Goal: Information Seeking & Learning: Understand process/instructions

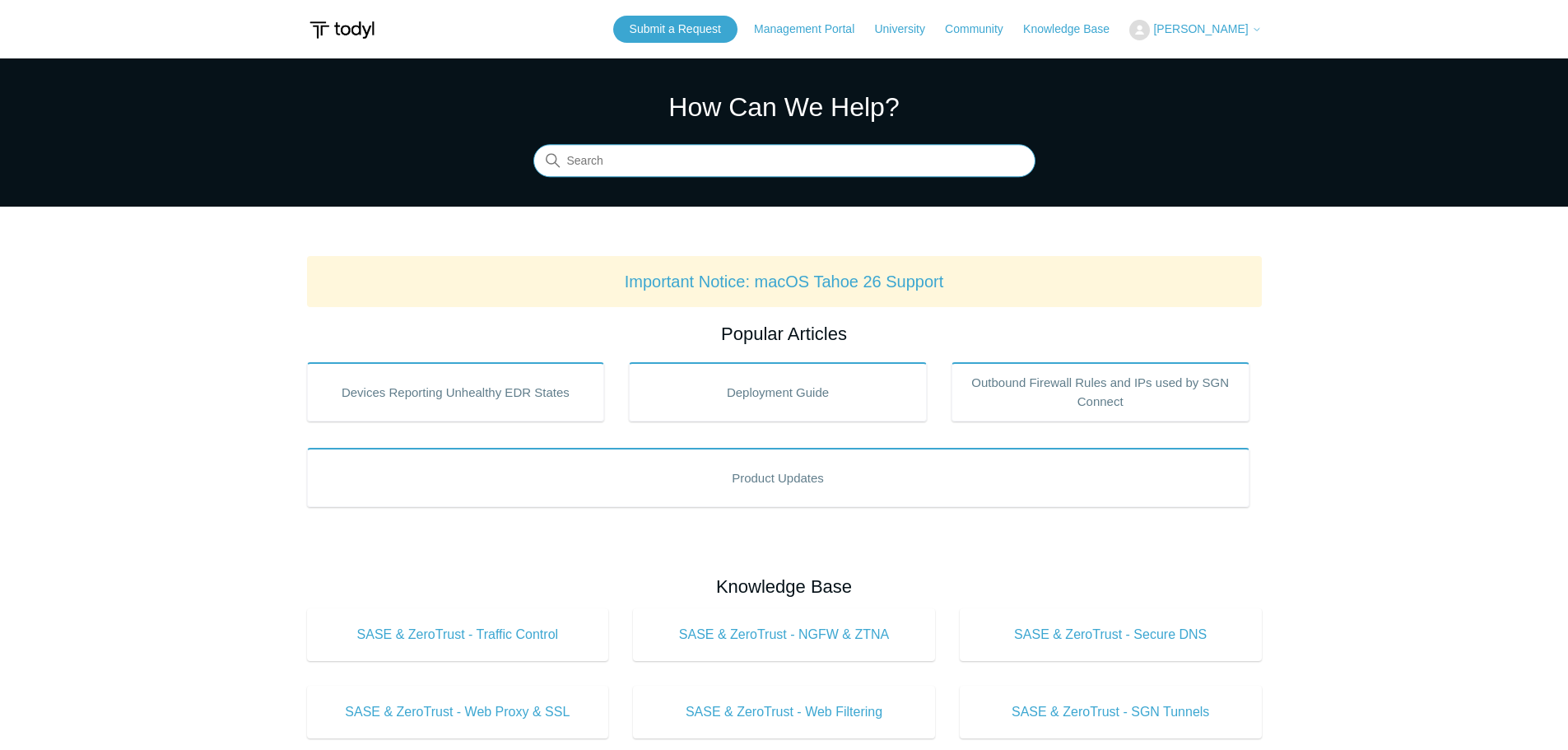
click at [609, 165] on input "Search" at bounding box center [784, 161] width 502 height 33
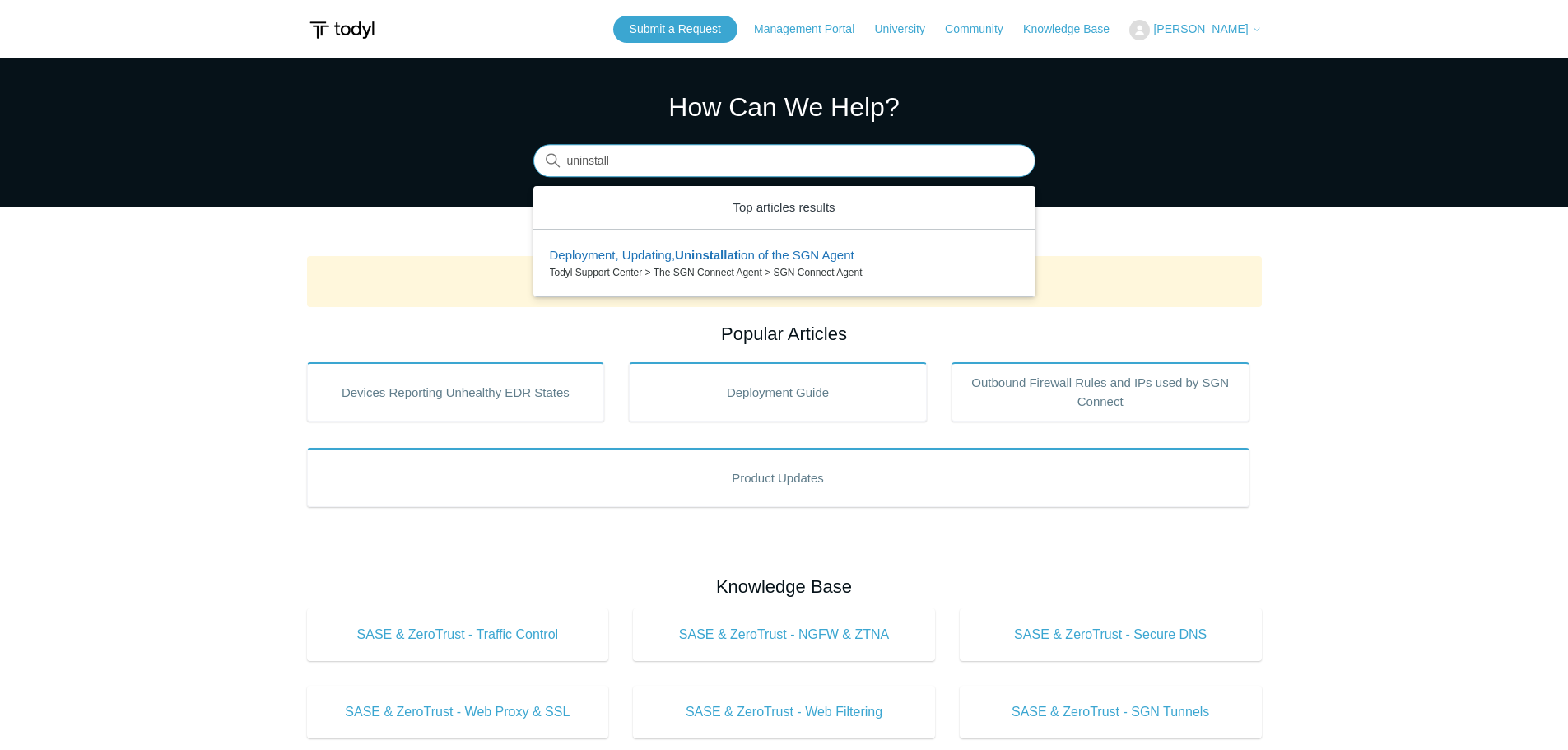
type input "uninstall"
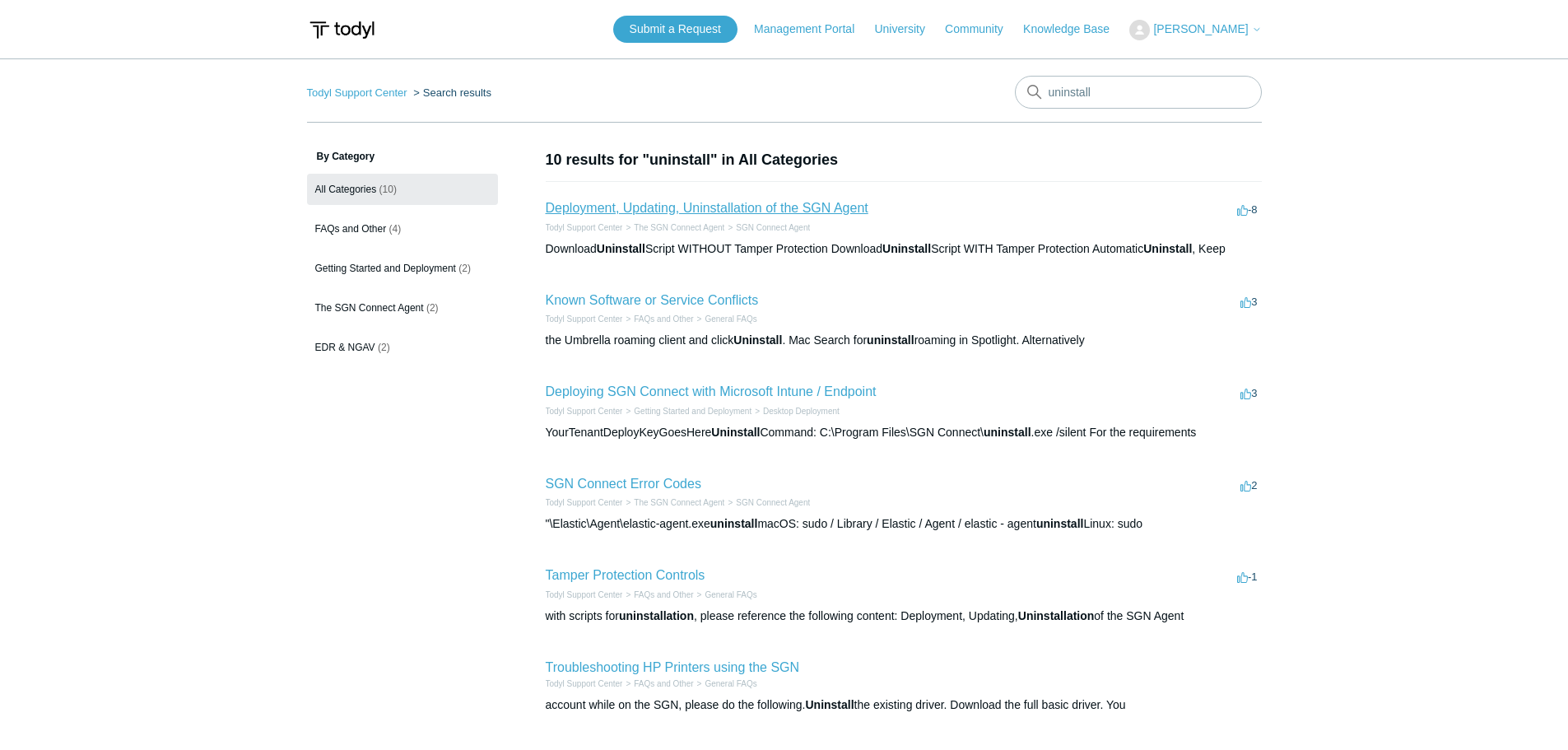
click at [619, 210] on link "Deployment, Updating, Uninstallation of the SGN Agent" at bounding box center [707, 207] width 323 height 14
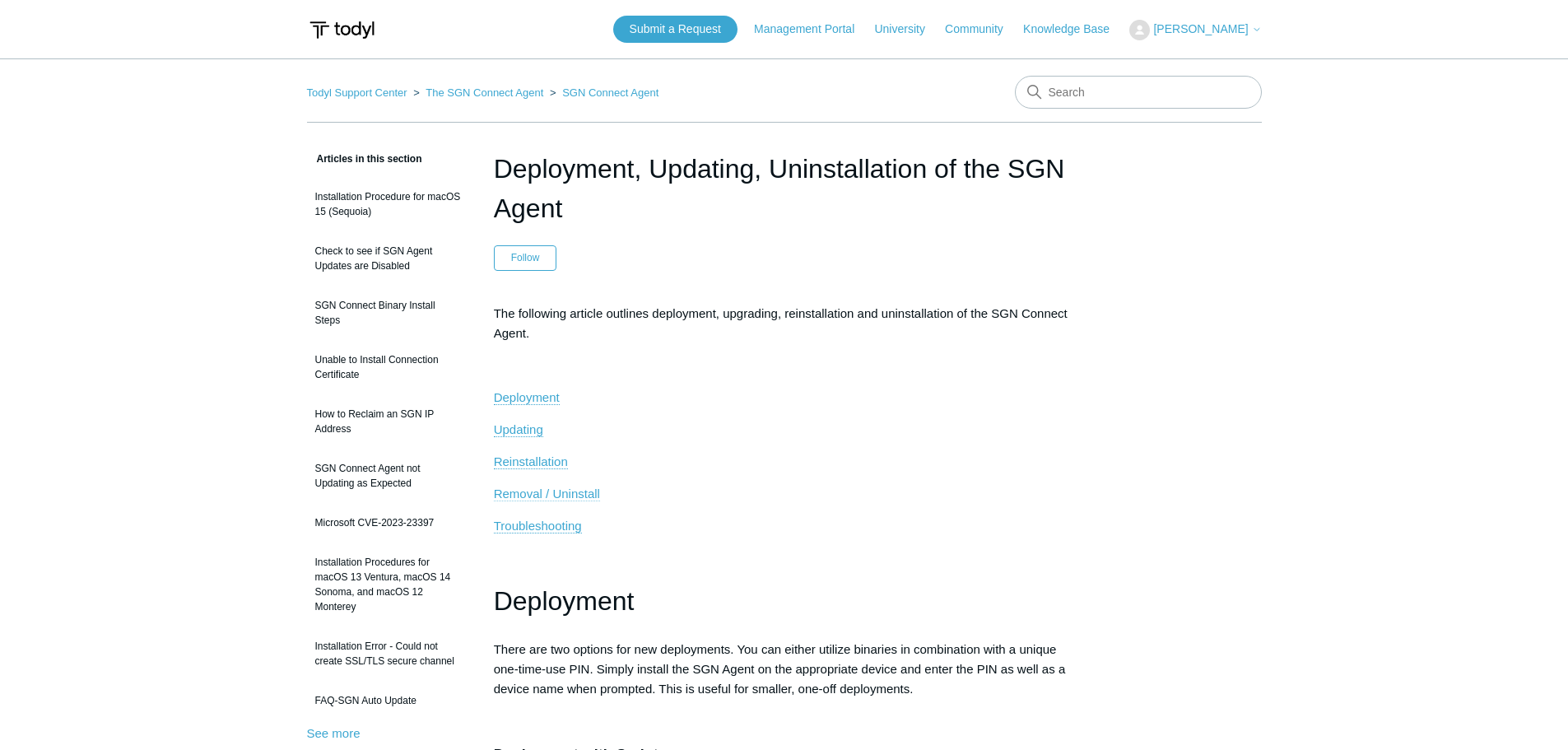
click at [530, 495] on span "Removal / Uninstall" at bounding box center [546, 494] width 107 height 14
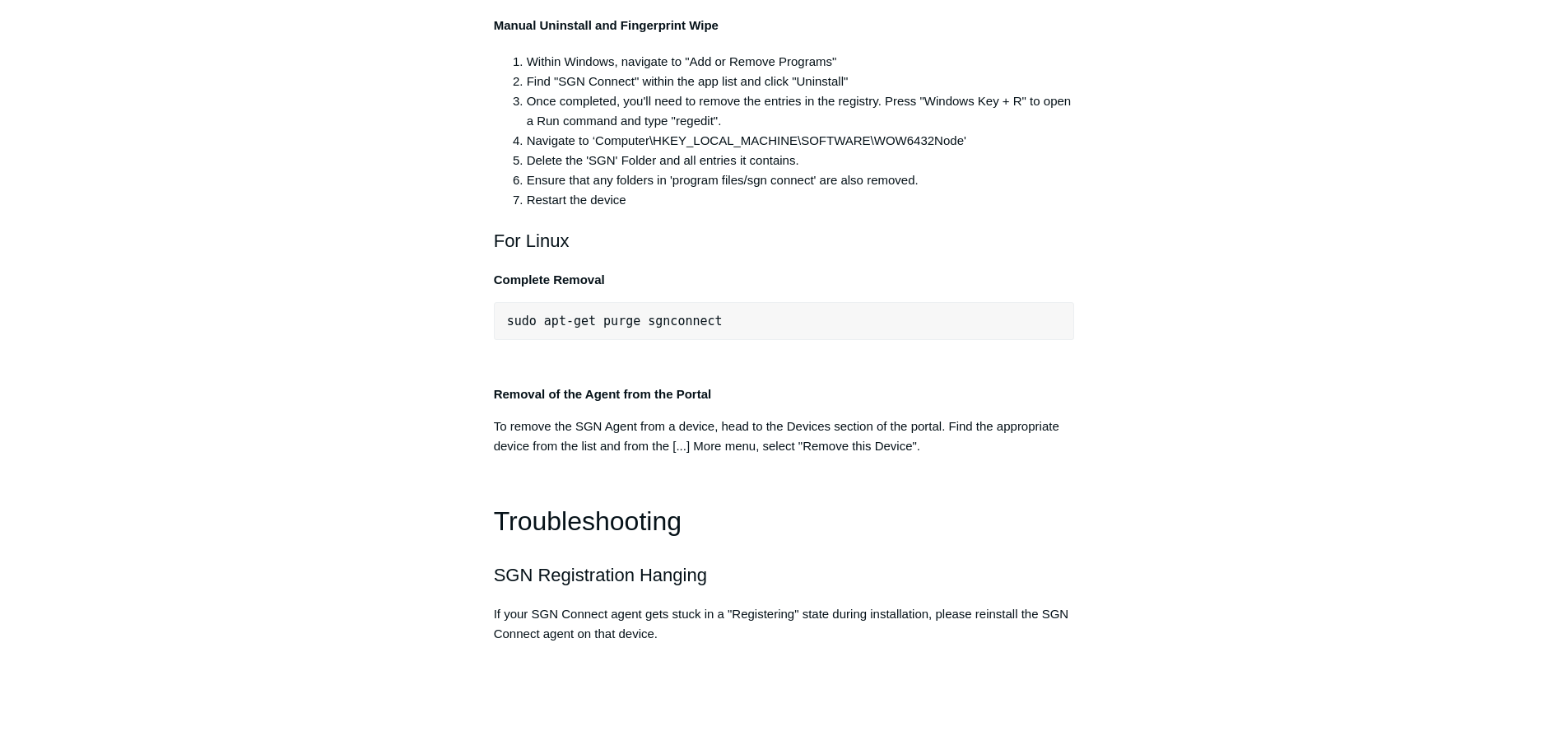
scroll to position [3368, 0]
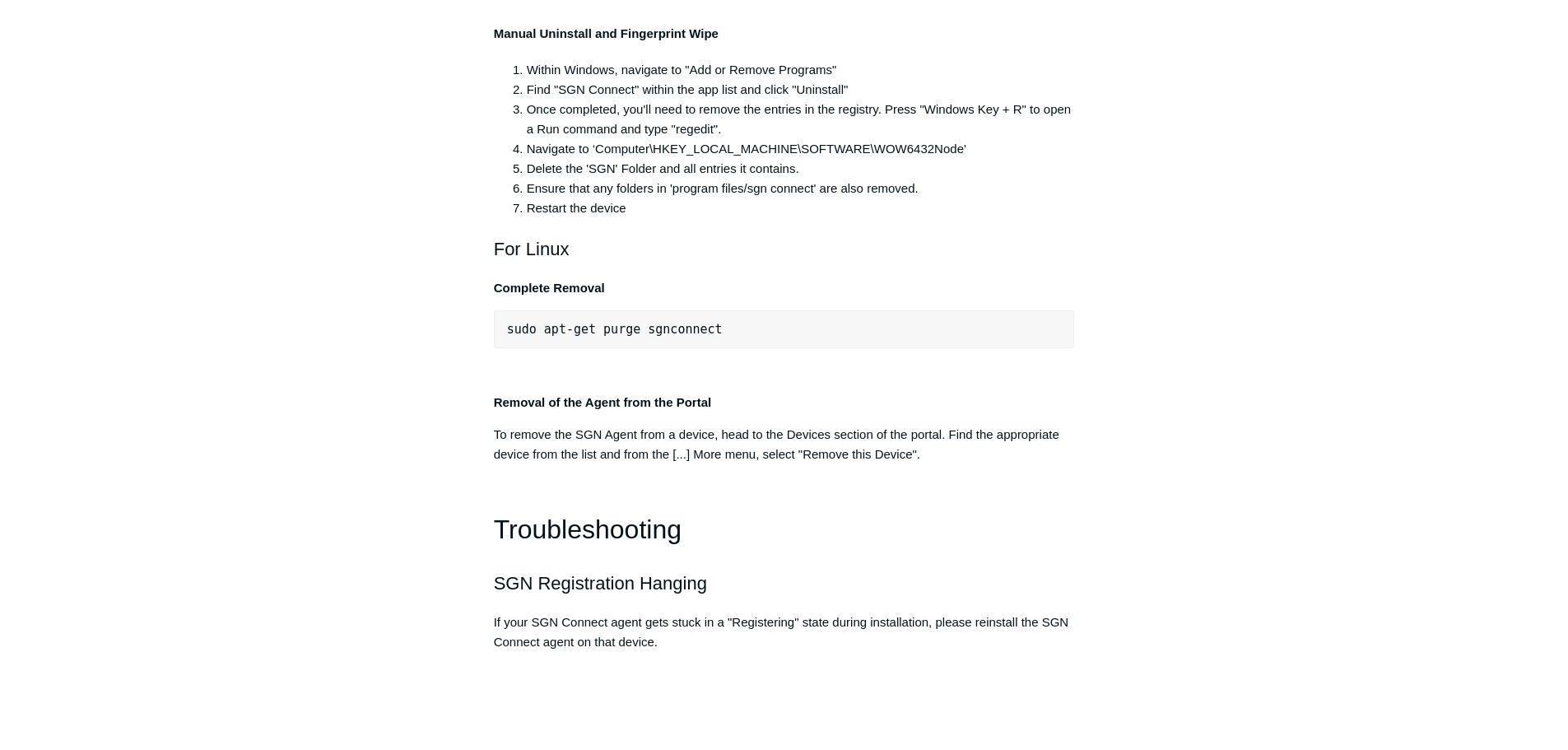
drag, startPoint x: 515, startPoint y: 187, endPoint x: 668, endPoint y: 200, distance: 153.6
drag, startPoint x: 517, startPoint y: 187, endPoint x: 800, endPoint y: 189, distance: 283.0
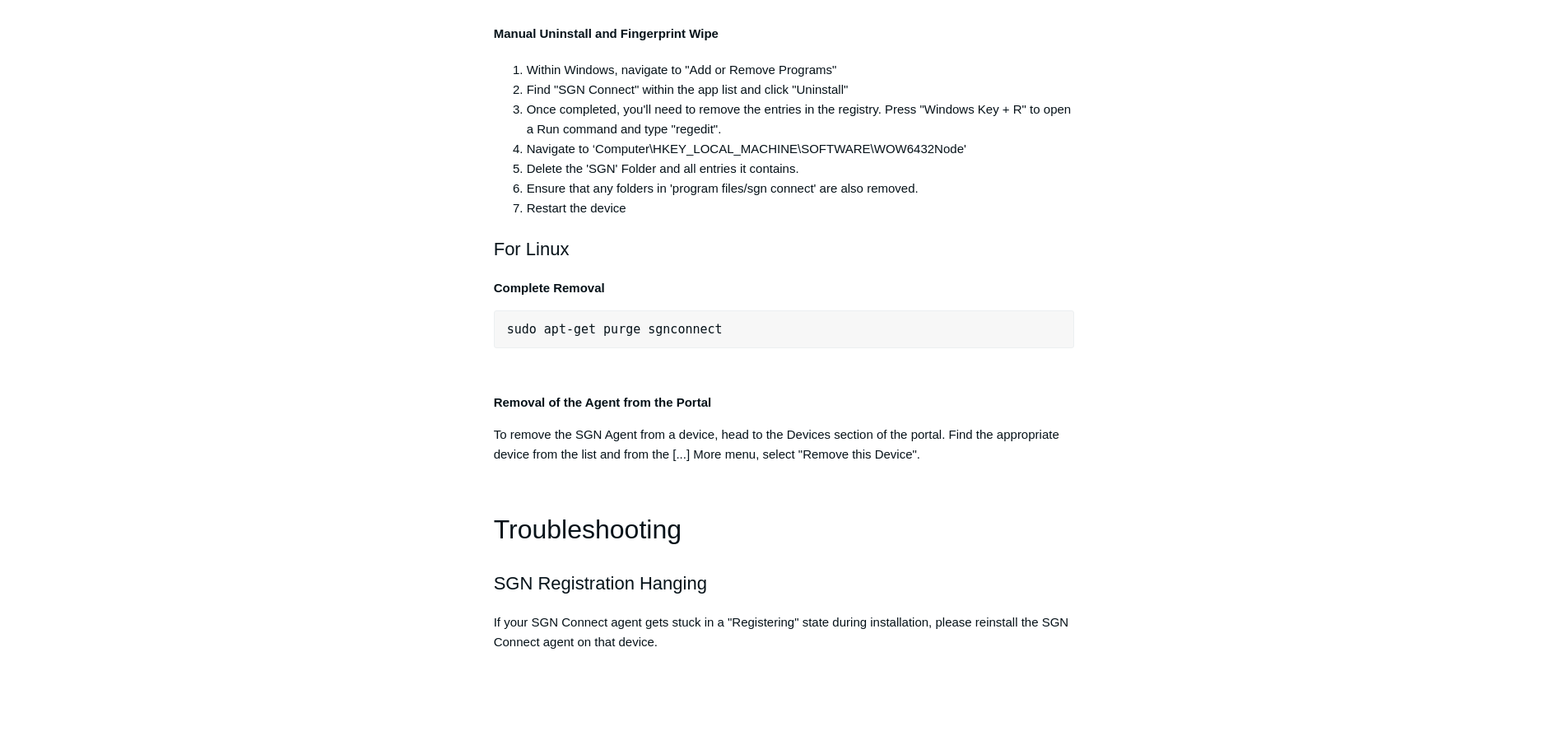
copy span "C:\Program Files\SGN Connect\uninstall.exe"
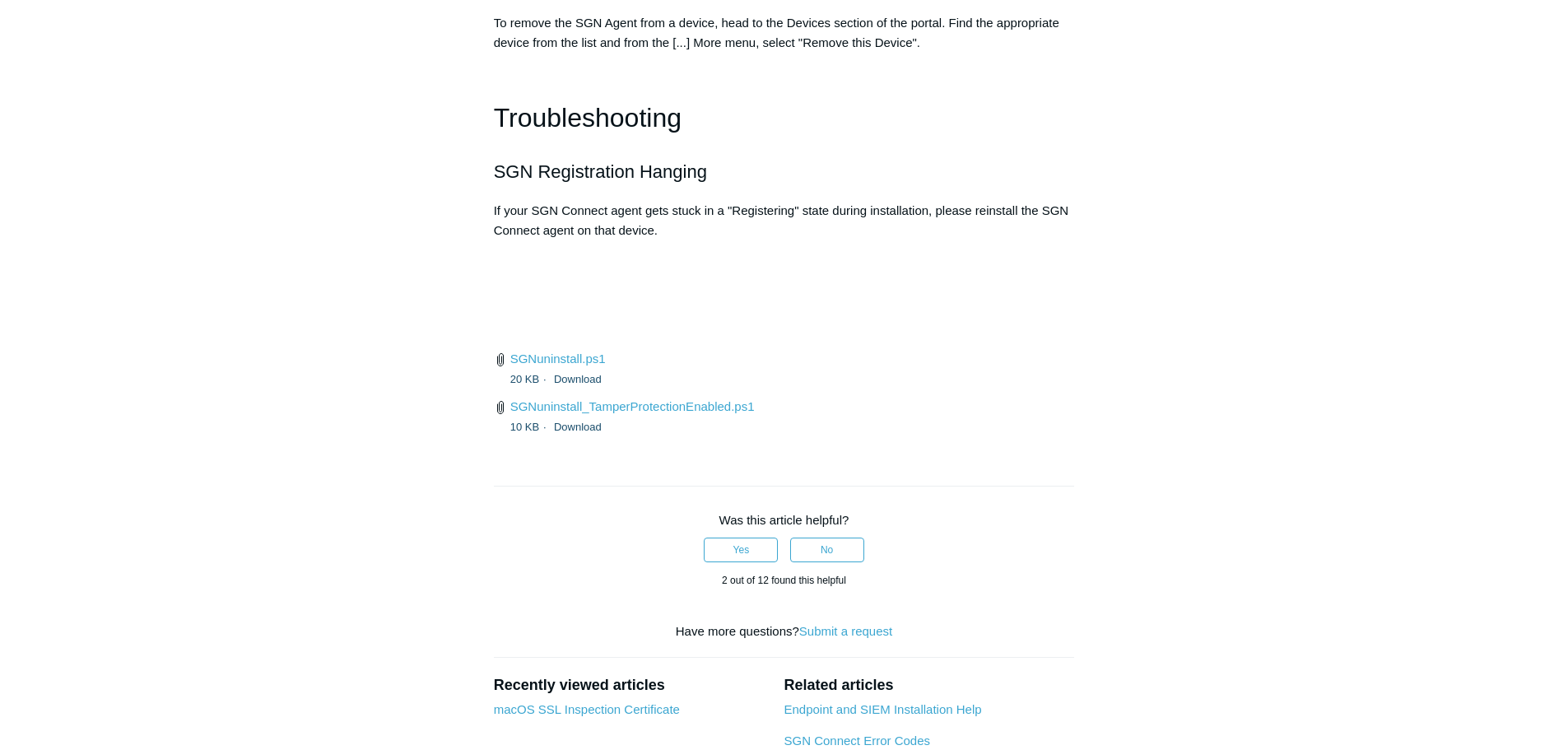
scroll to position [3698, 0]
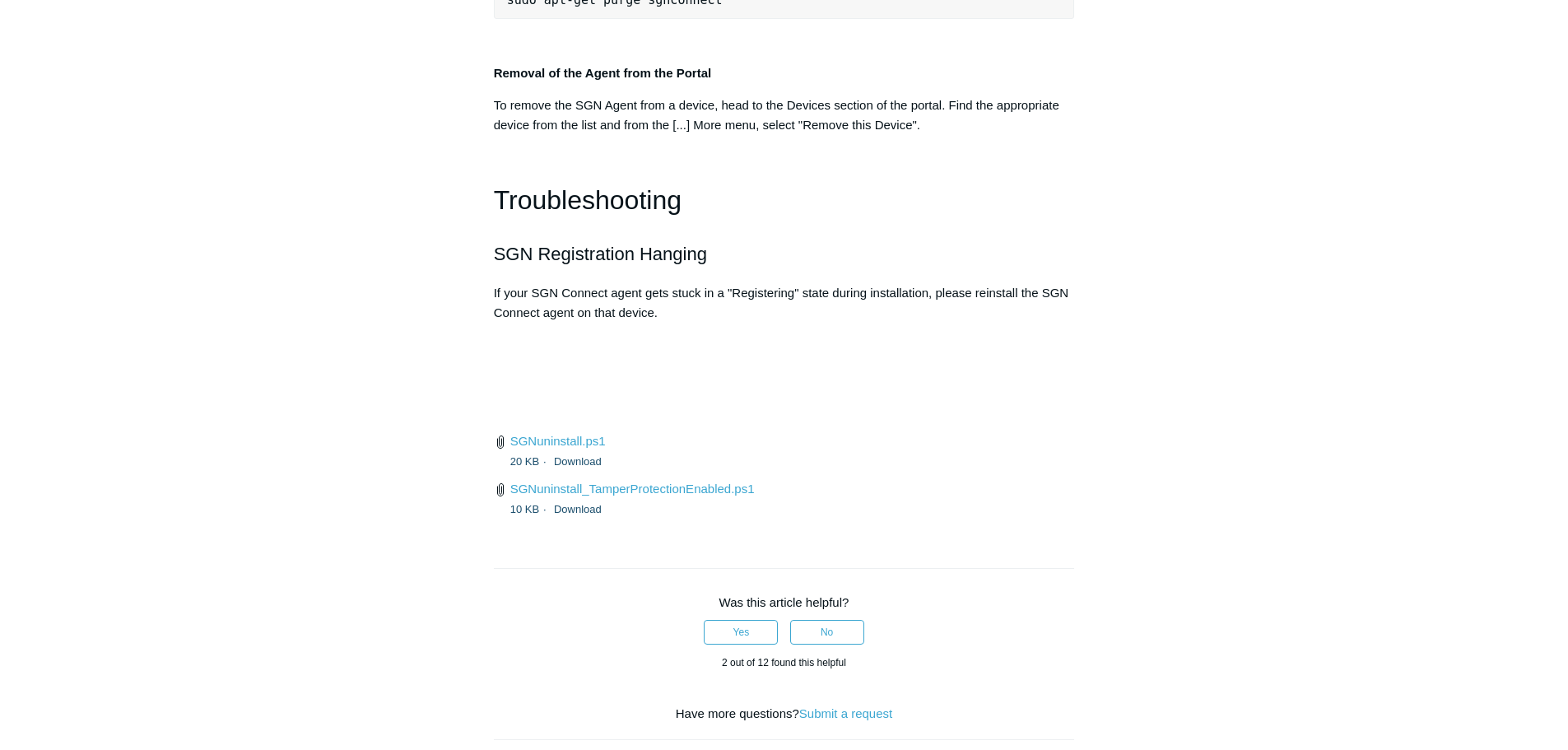
drag, startPoint x: 515, startPoint y: 288, endPoint x: 869, endPoint y: 289, distance: 354.0
copy span "C:\Program Files\SGN Connect\uninstall.exe" /upgrade"
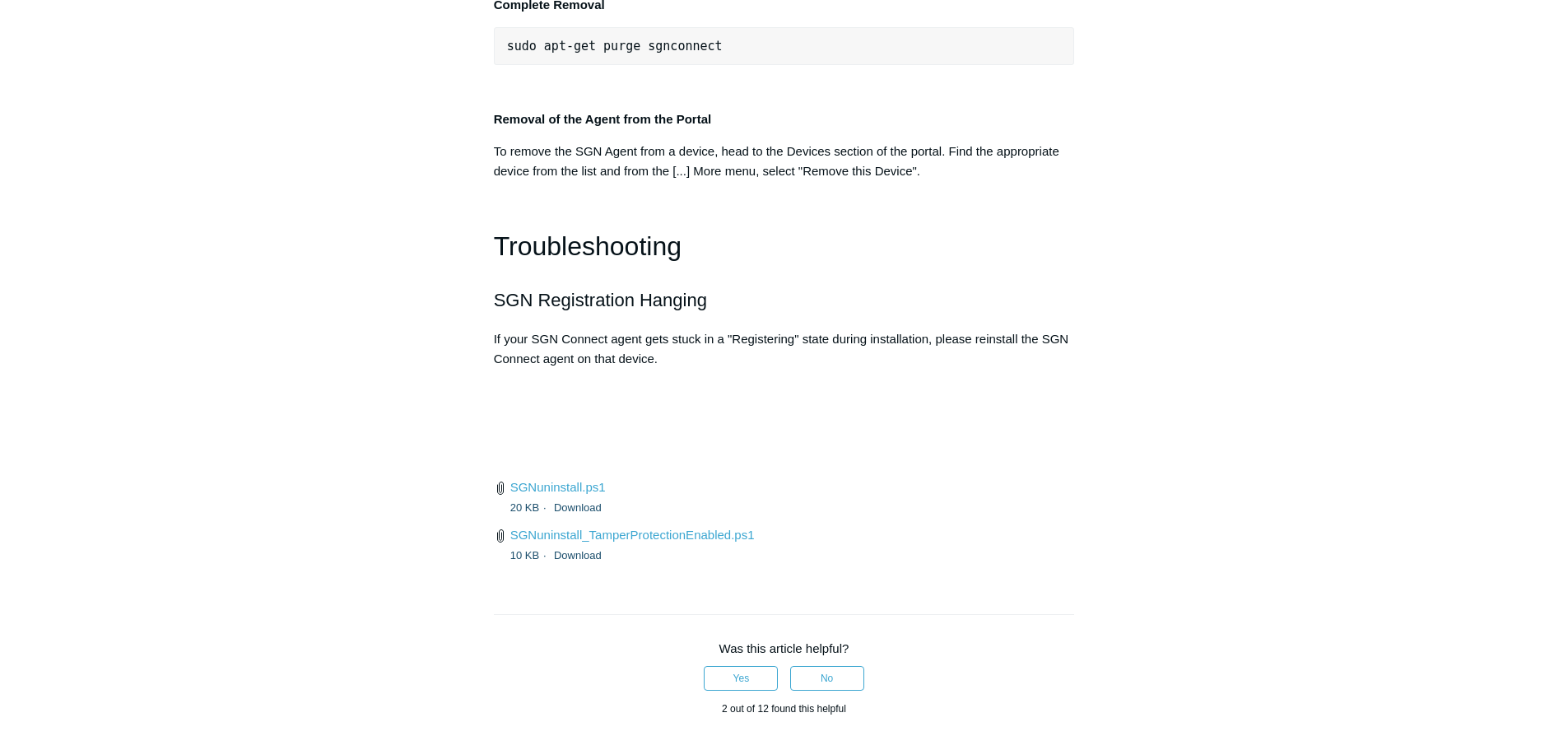
scroll to position [3644, 0]
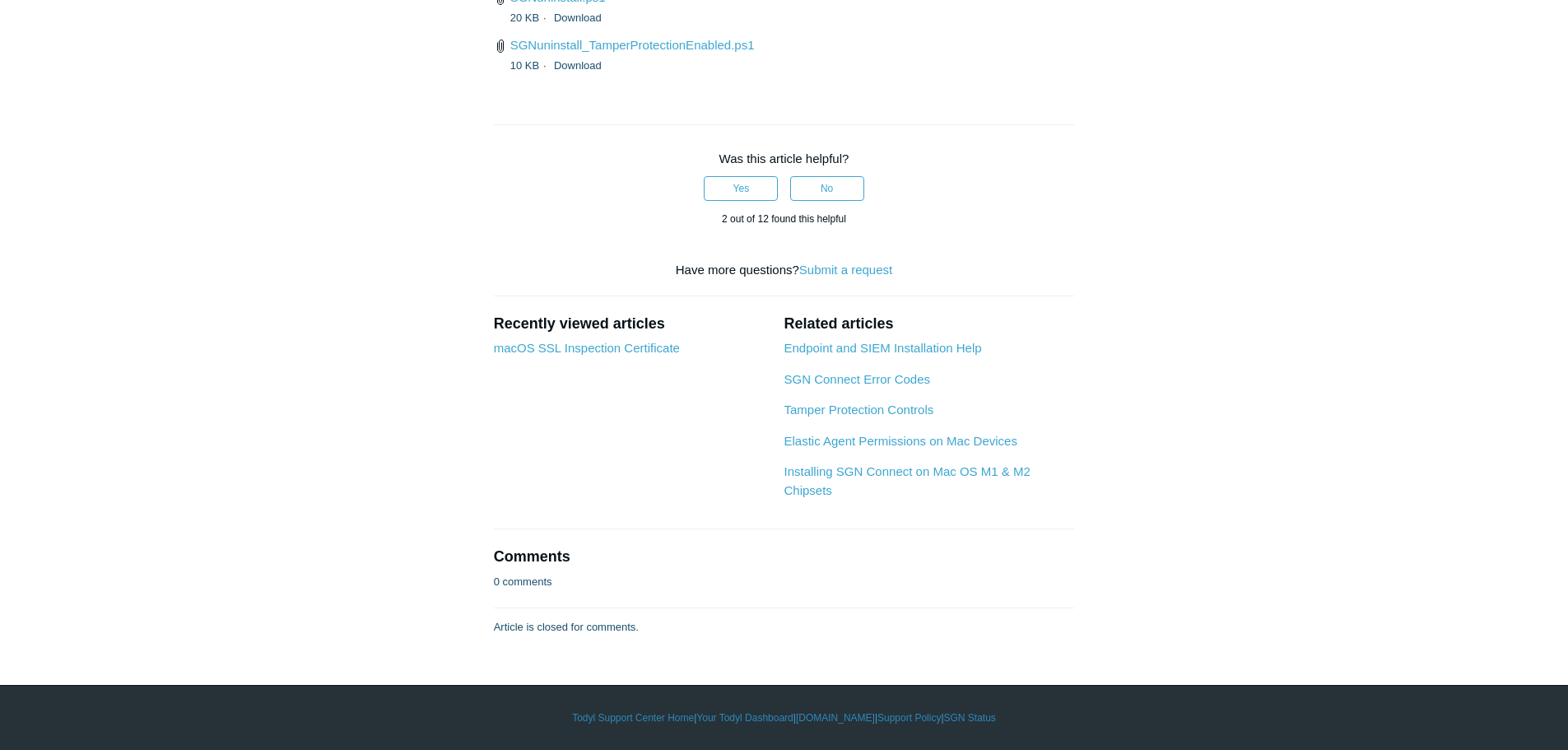
scroll to position [4303, 0]
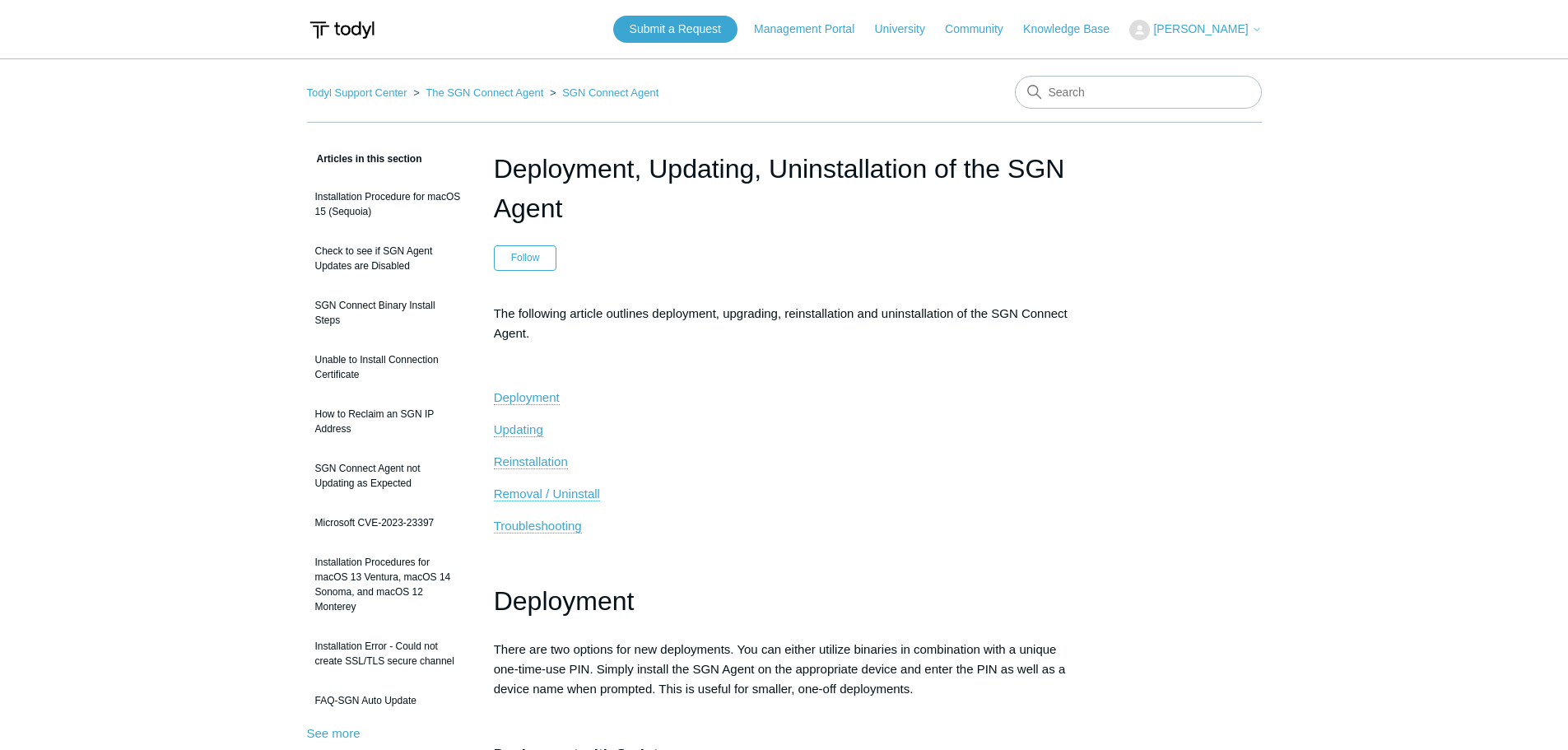
scroll to position [2133, 0]
